Goal: Transaction & Acquisition: Purchase product/service

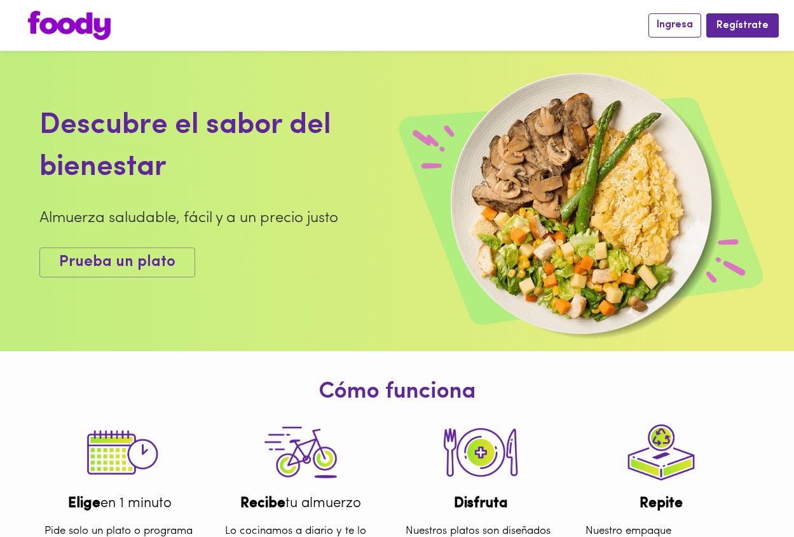
click at [690, 26] on span "Ingresa" at bounding box center [675, 25] width 36 height 12
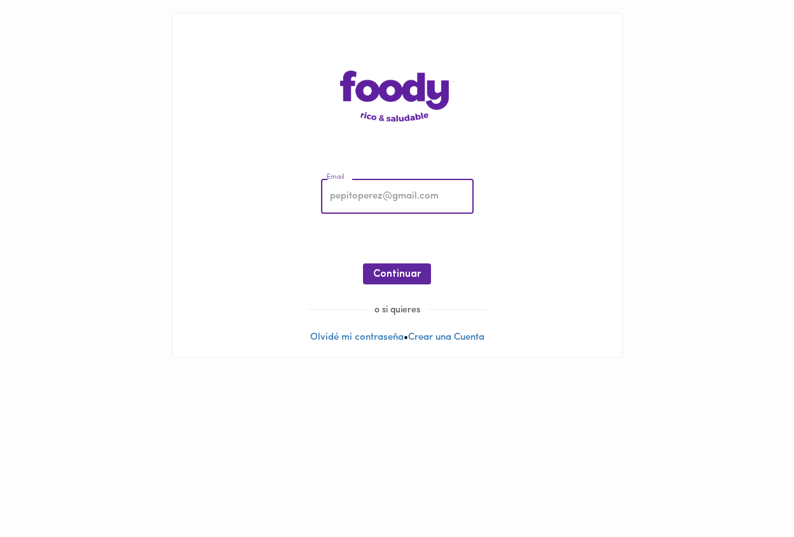
click at [353, 203] on input "email" at bounding box center [397, 196] width 153 height 35
type input "[EMAIL_ADDRESS][DOMAIN_NAME]"
click at [389, 270] on span "Continuar" at bounding box center [397, 274] width 48 height 12
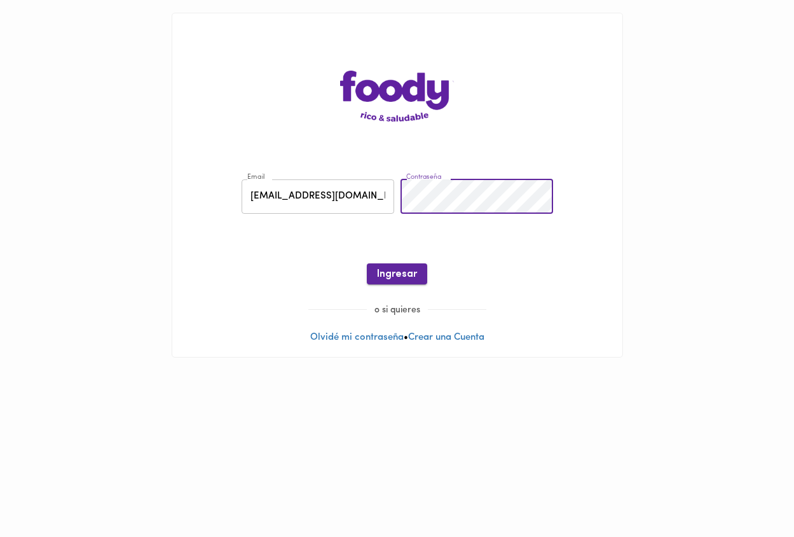
click at [403, 272] on span "Ingresar" at bounding box center [397, 274] width 40 height 12
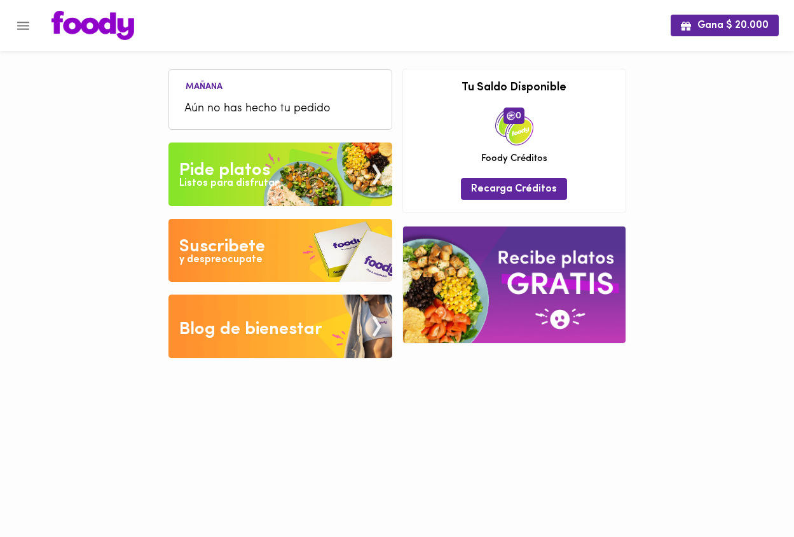
click at [247, 100] on span "Aún no has hecho tu pedido" at bounding box center [280, 108] width 192 height 17
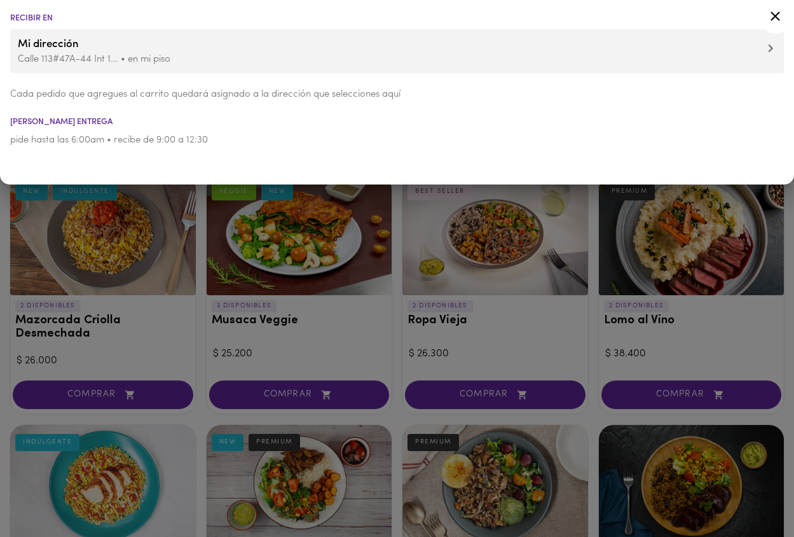
click at [775, 12] on icon at bounding box center [776, 16] width 16 height 16
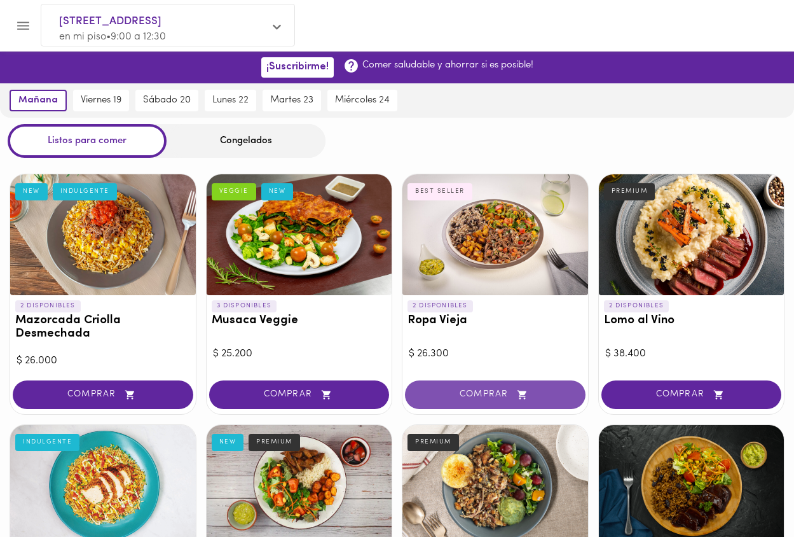
click at [498, 392] on span "COMPRAR" at bounding box center [495, 394] width 149 height 11
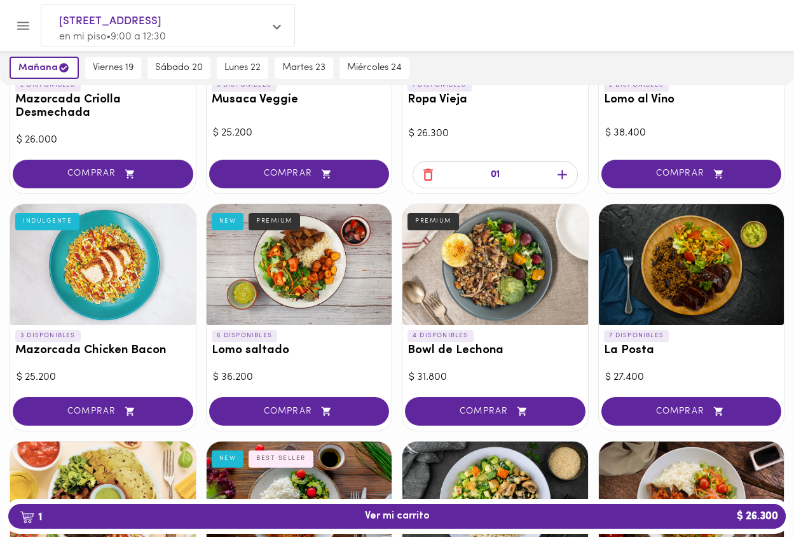
scroll to position [224, 0]
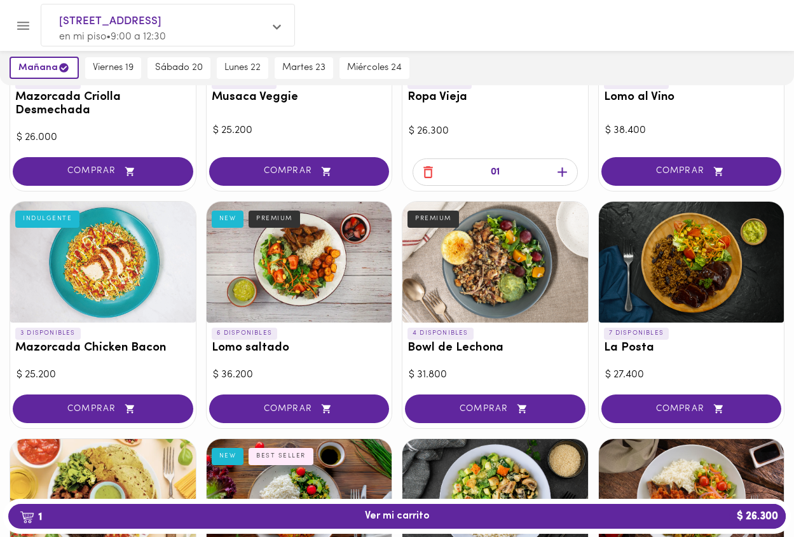
click at [697, 258] on div at bounding box center [692, 262] width 186 height 121
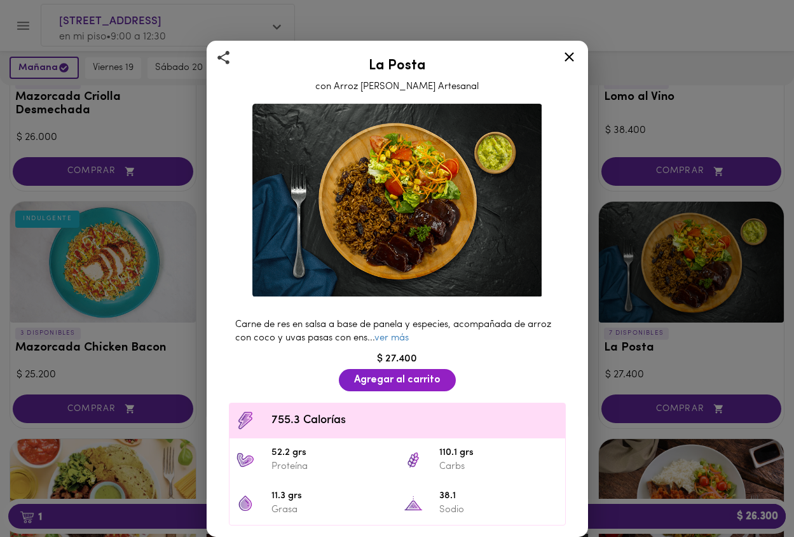
click at [571, 57] on icon at bounding box center [570, 57] width 16 height 16
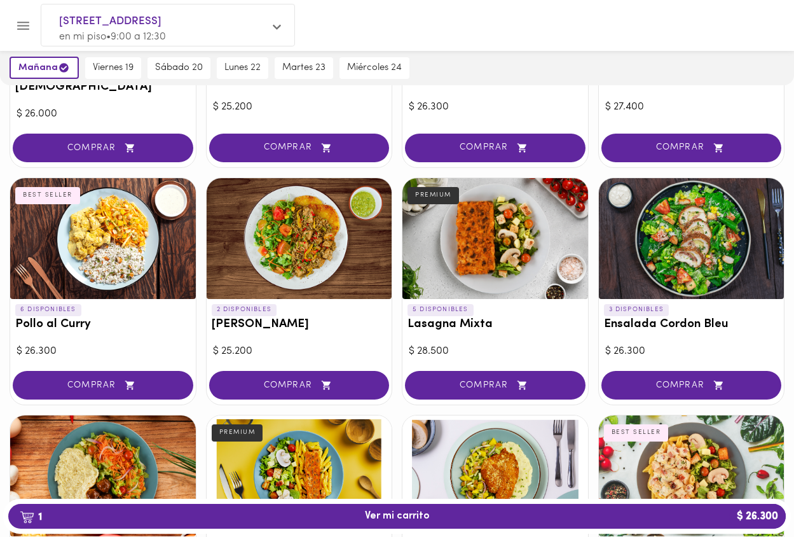
scroll to position [736, 0]
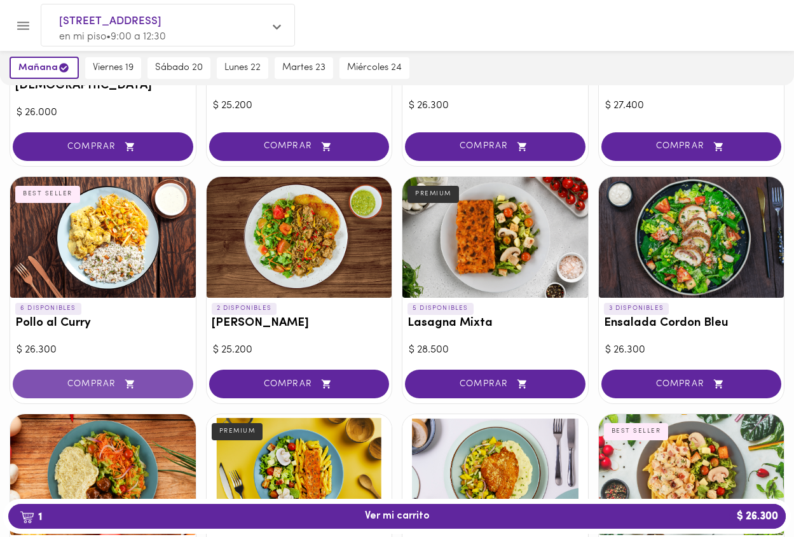
click at [114, 370] on button "COMPRAR" at bounding box center [103, 384] width 181 height 29
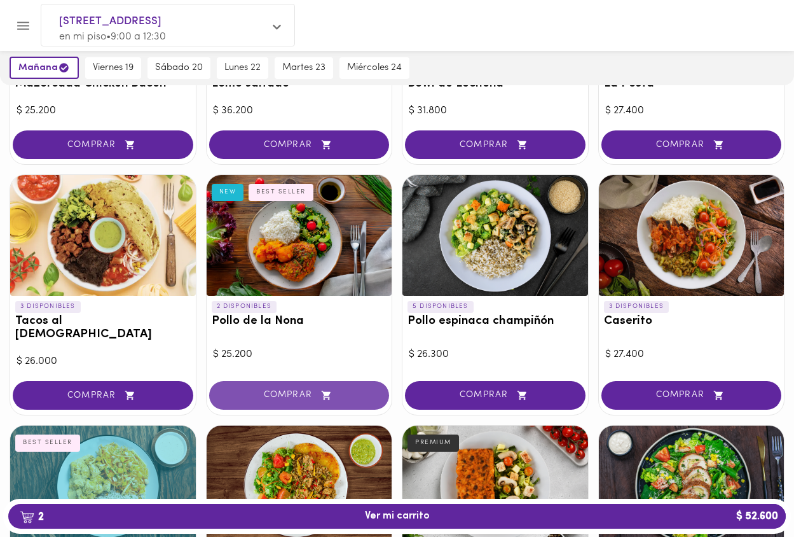
scroll to position [488, 0]
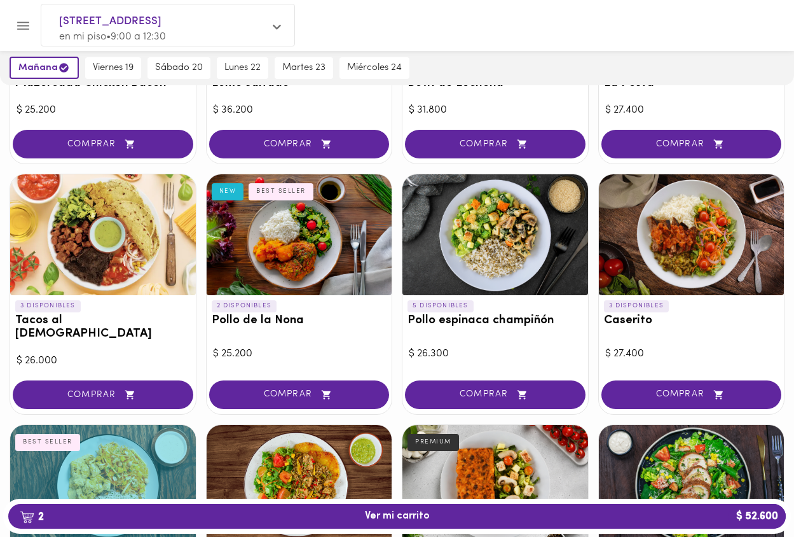
click at [347, 347] on div "$ 25.200" at bounding box center [299, 354] width 173 height 15
click at [300, 232] on div at bounding box center [300, 234] width 186 height 121
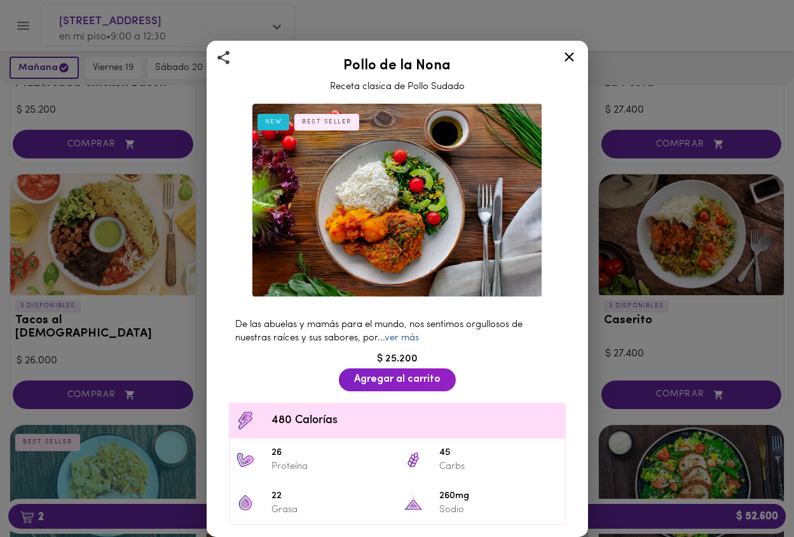
click at [413, 336] on link "ver más" at bounding box center [402, 338] width 34 height 10
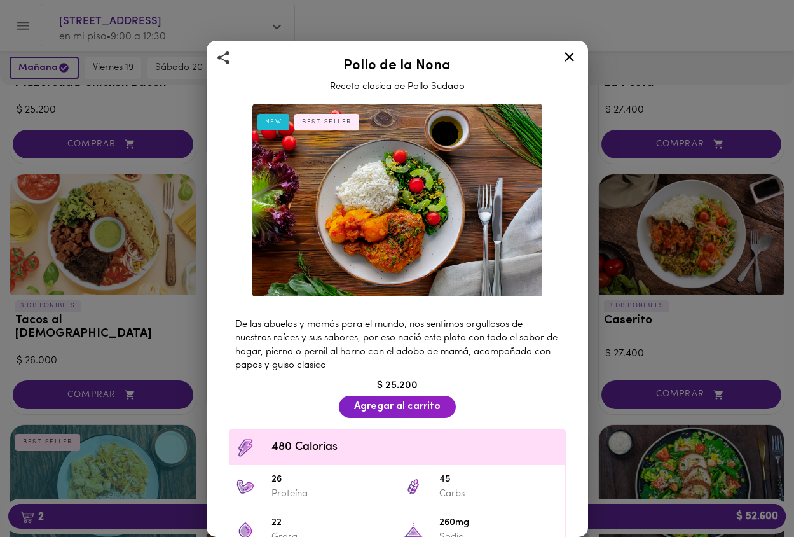
click at [571, 56] on icon at bounding box center [570, 57] width 16 height 16
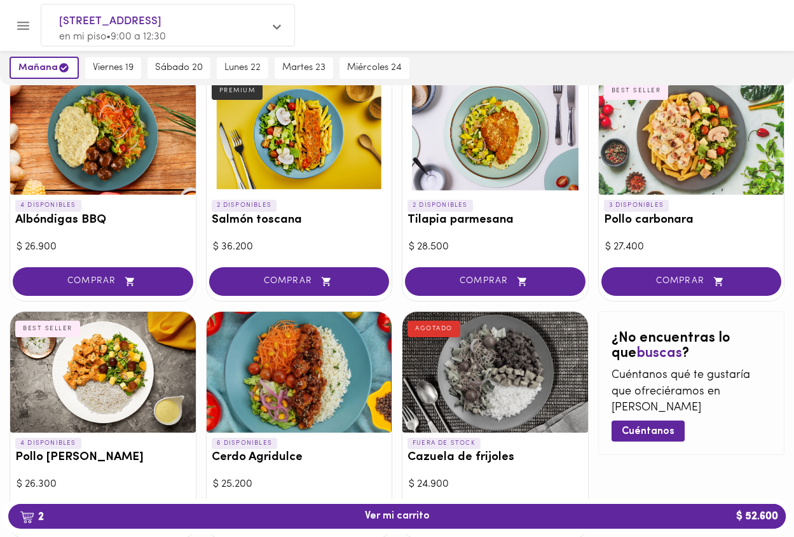
scroll to position [1089, 0]
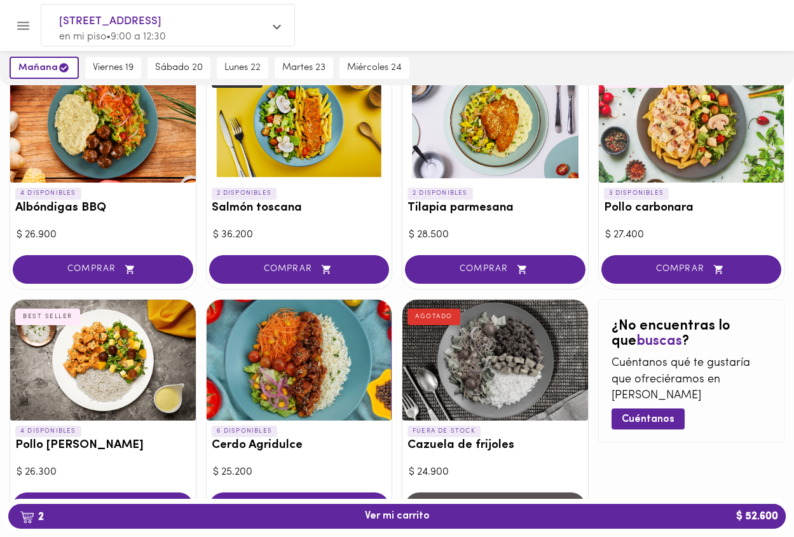
click at [495, 339] on div at bounding box center [496, 360] width 186 height 121
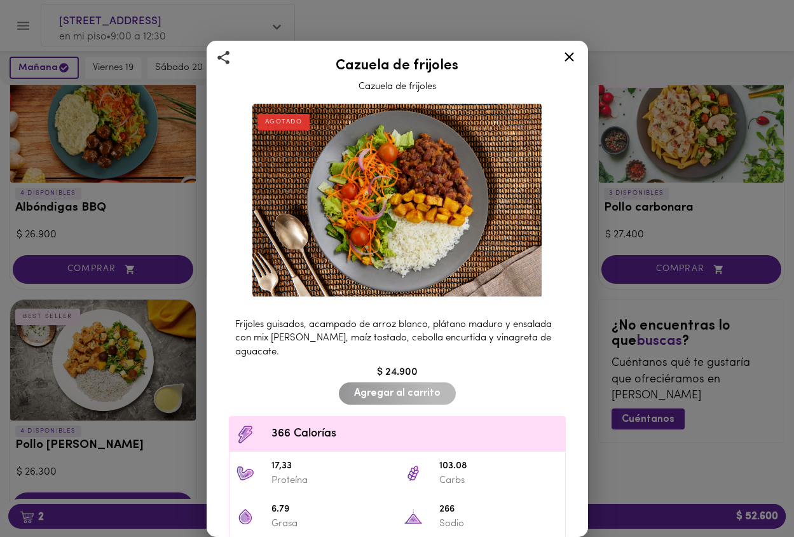
click at [569, 53] on icon at bounding box center [570, 57] width 16 height 16
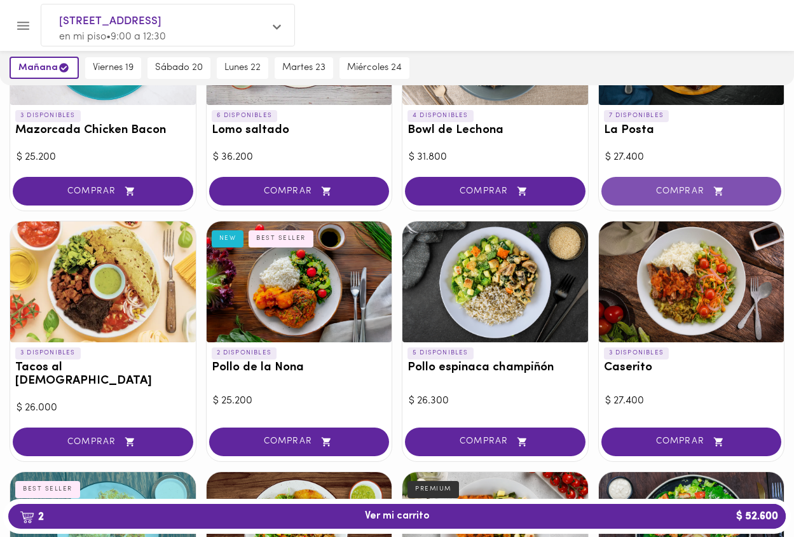
scroll to position [442, 0]
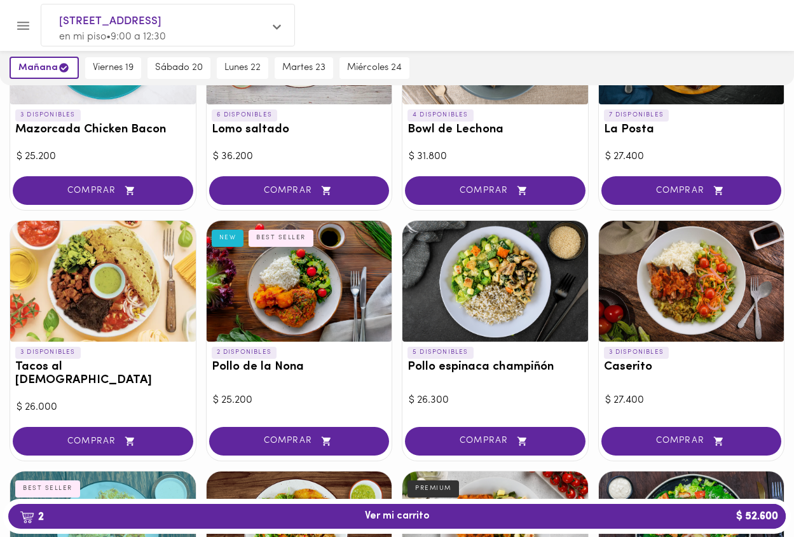
click at [494, 281] on div at bounding box center [496, 281] width 186 height 121
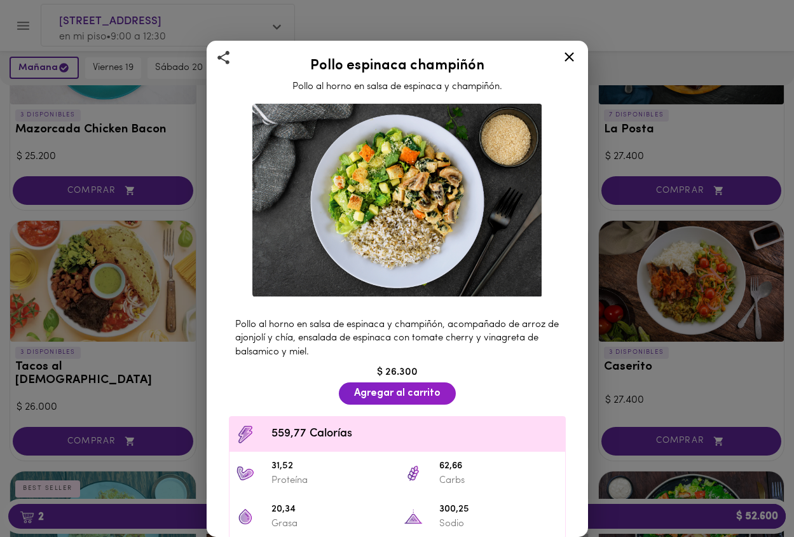
click at [572, 57] on icon at bounding box center [570, 57] width 16 height 16
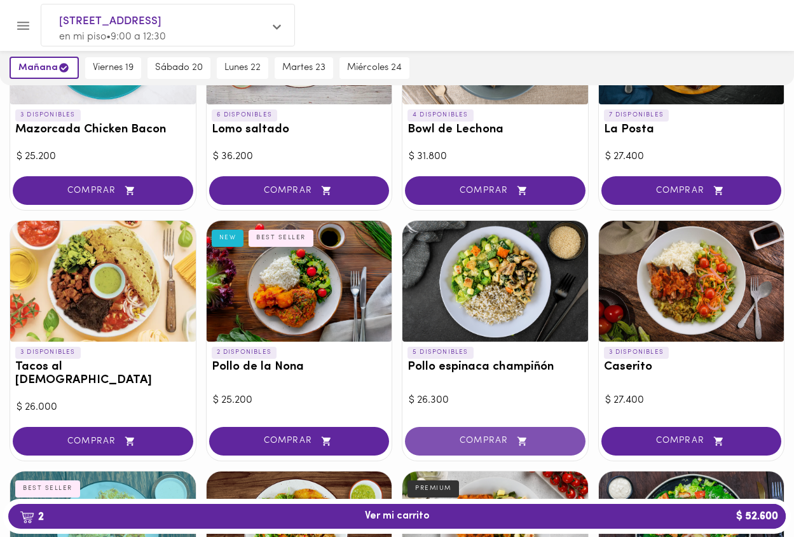
click at [490, 427] on button "COMPRAR" at bounding box center [495, 441] width 181 height 29
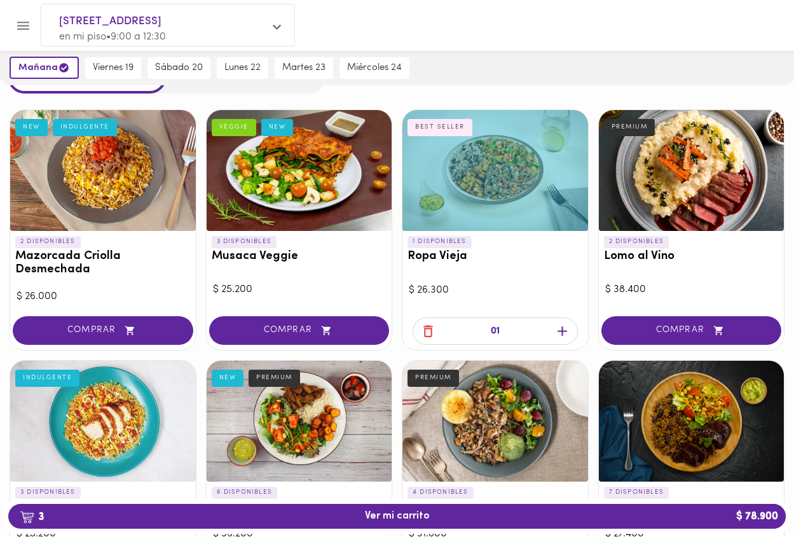
scroll to position [64, 0]
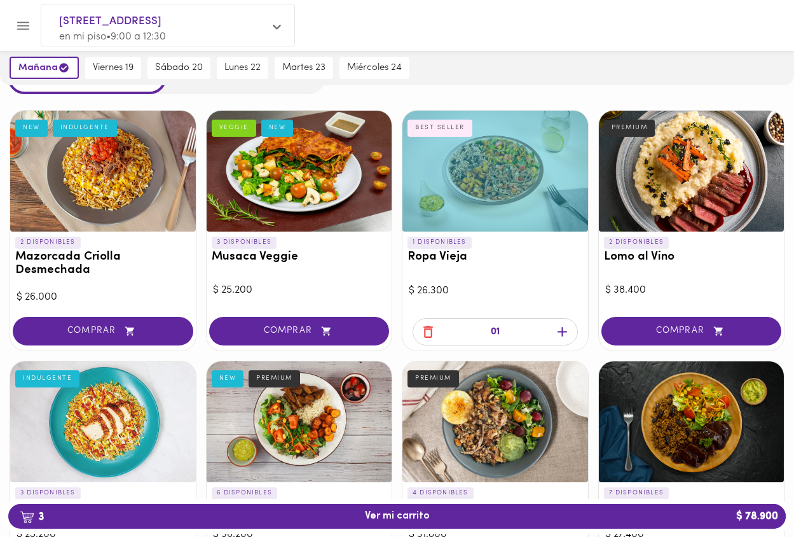
click at [432, 331] on icon "button" at bounding box center [429, 332] width 10 height 12
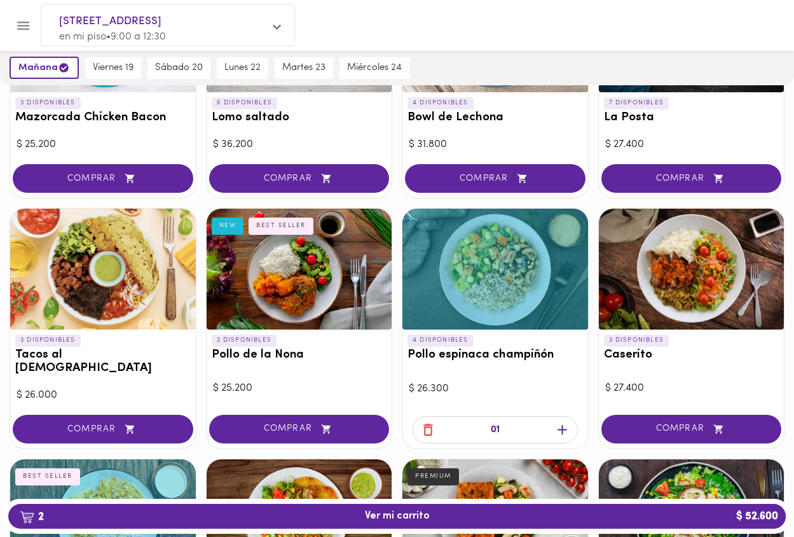
scroll to position [474, 0]
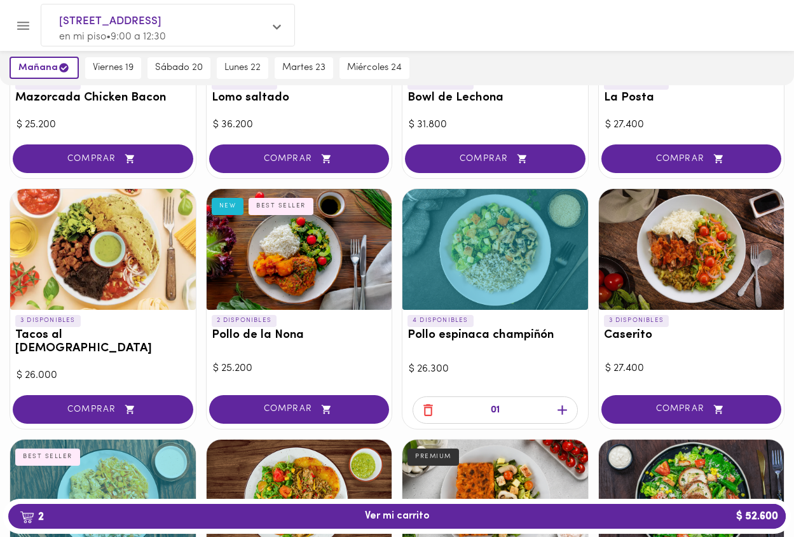
click at [494, 249] on div at bounding box center [496, 249] width 186 height 121
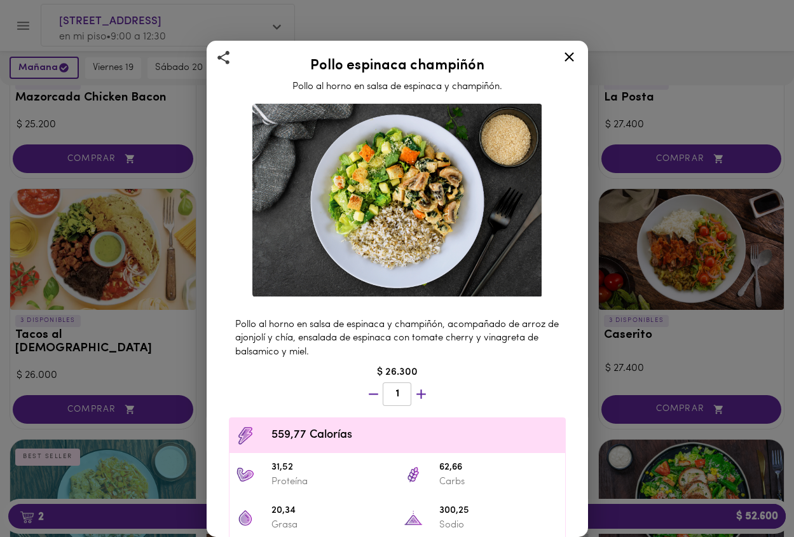
click at [570, 54] on icon at bounding box center [570, 57] width 16 height 16
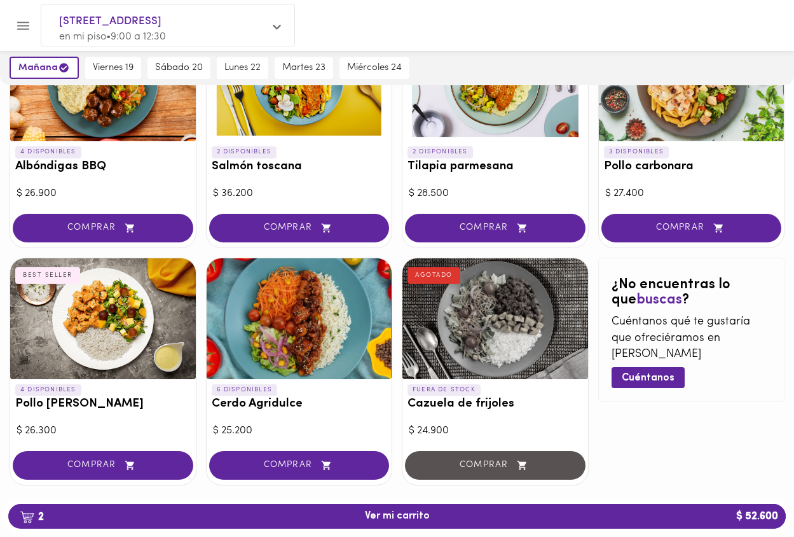
scroll to position [1129, 0]
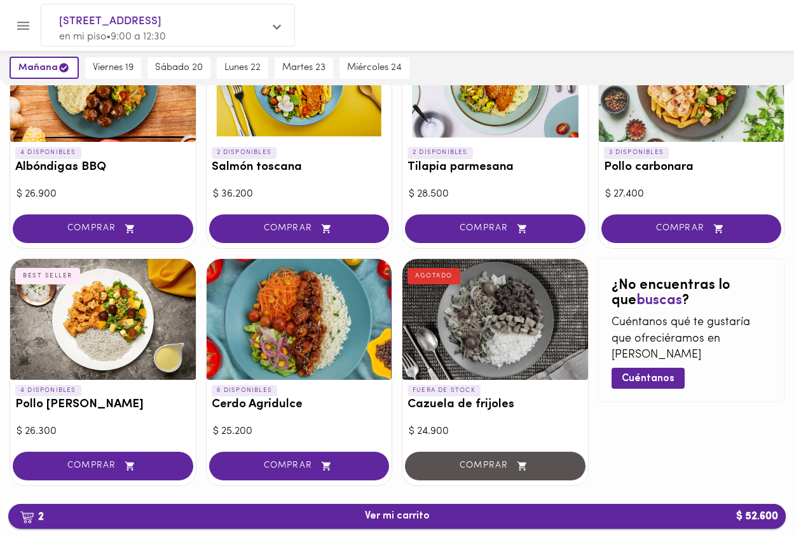
click at [396, 512] on span "2 Ver mi carrito $ 52.600" at bounding box center [397, 516] width 65 height 12
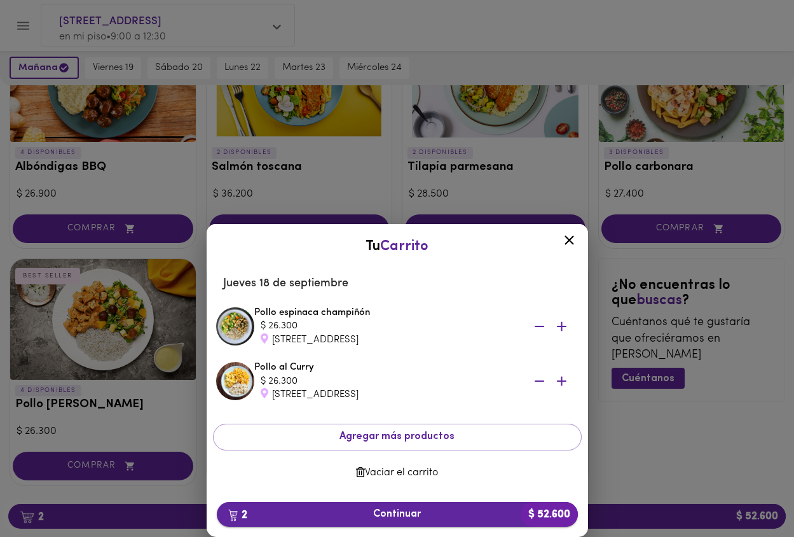
click at [424, 514] on span "2 Continuar $ 52.600" at bounding box center [397, 514] width 341 height 12
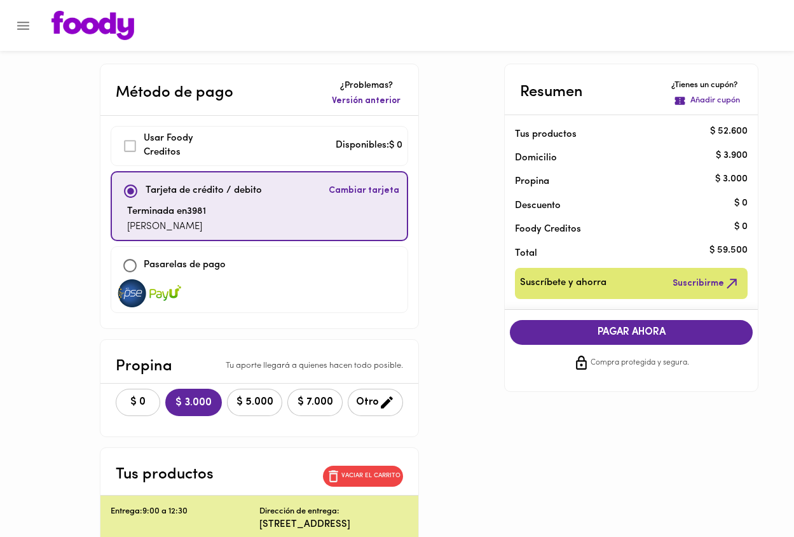
click at [137, 401] on span "$ 0" at bounding box center [138, 402] width 28 height 12
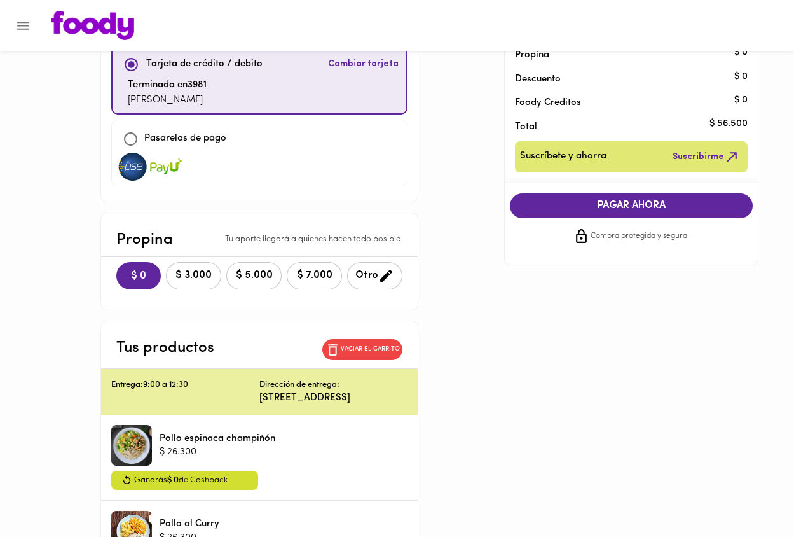
scroll to position [121, 0]
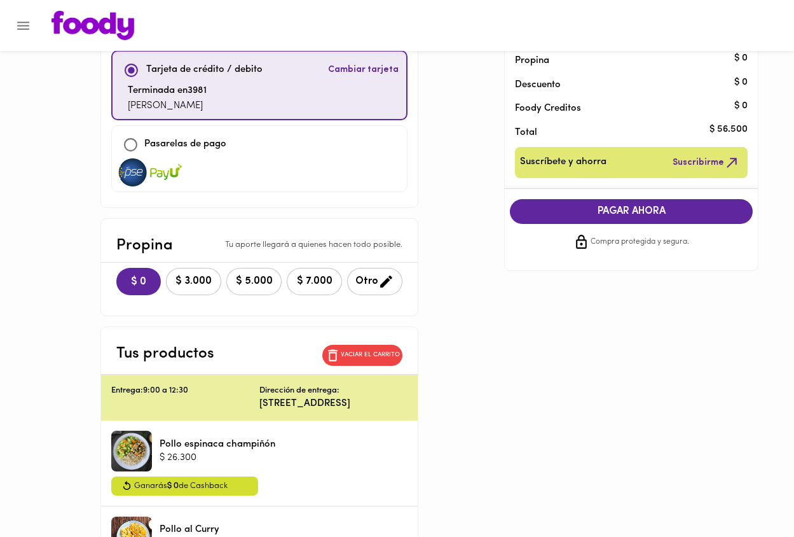
click at [609, 213] on span "PAGAR AHORA" at bounding box center [632, 211] width 218 height 12
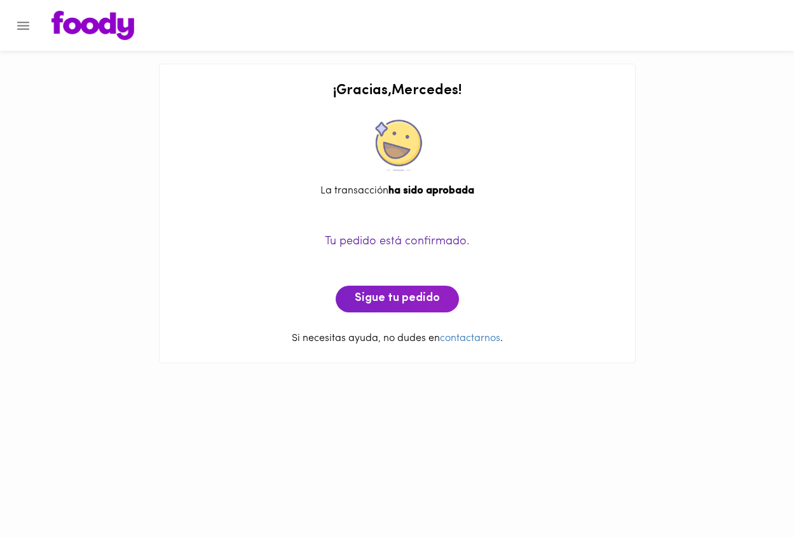
click at [25, 27] on icon "Menu" at bounding box center [23, 26] width 16 height 16
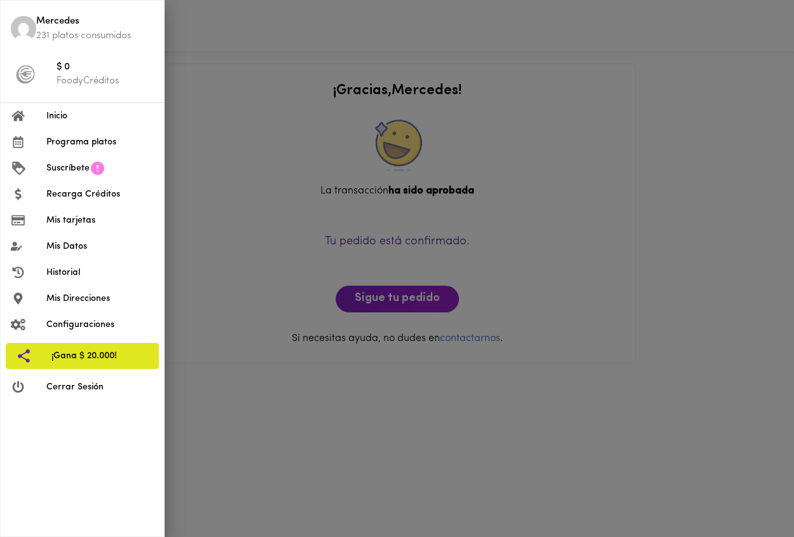
click at [385, 424] on div at bounding box center [397, 268] width 794 height 537
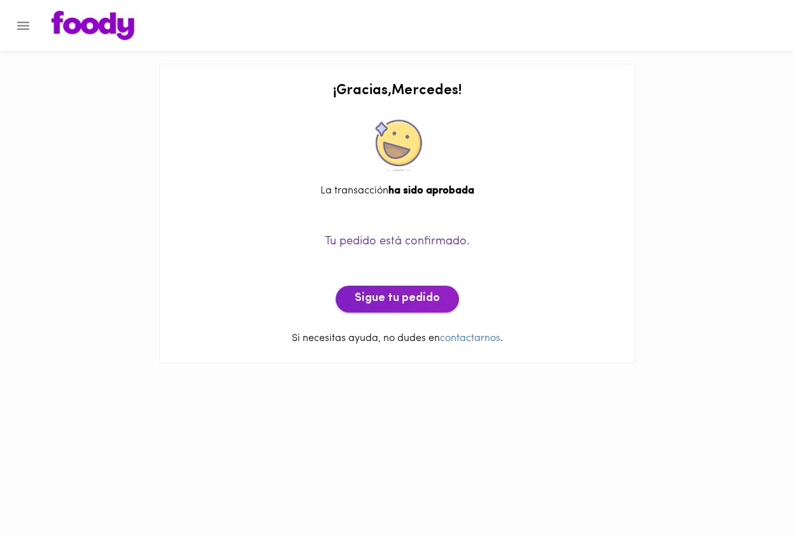
click at [398, 301] on span "Sigue tu pedido" at bounding box center [397, 299] width 85 height 14
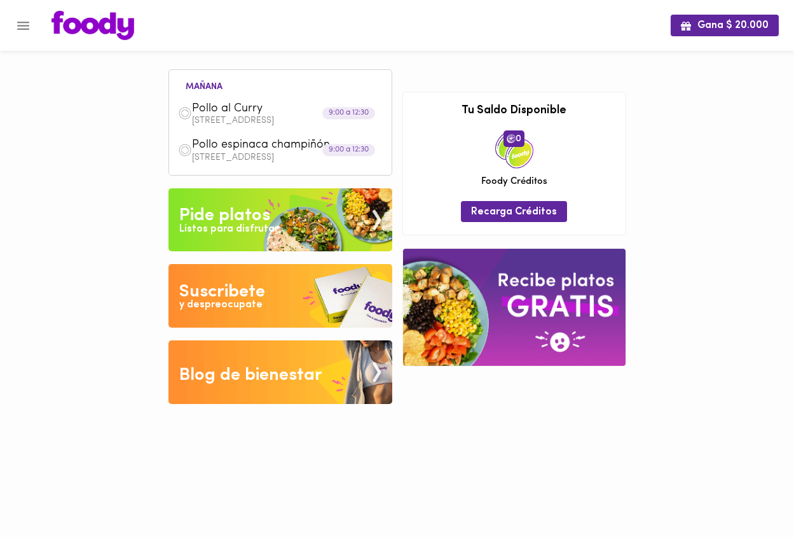
click at [24, 28] on icon "Menu" at bounding box center [23, 26] width 16 height 16
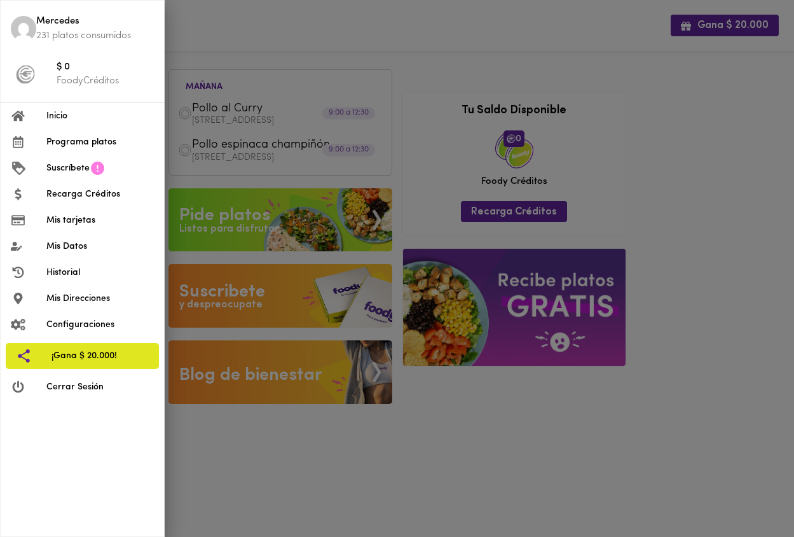
click at [90, 383] on span "Cerrar Sesión" at bounding box center [99, 386] width 107 height 13
